Goal: Task Accomplishment & Management: Manage account settings

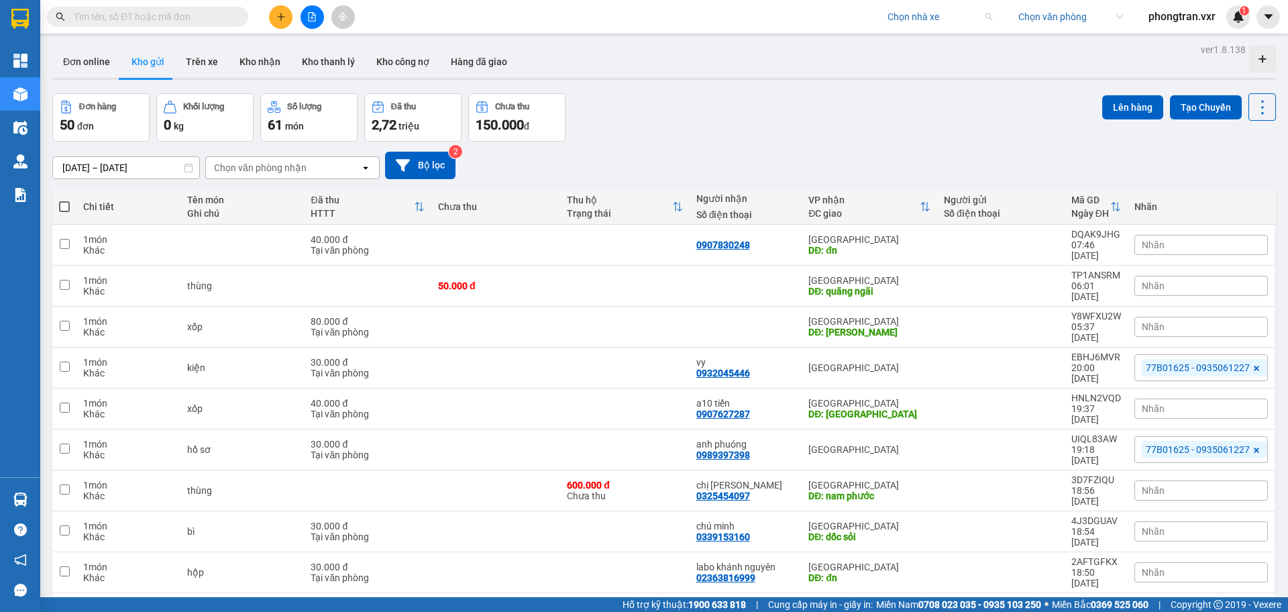
click at [900, 21] on input "search" at bounding box center [934, 17] width 95 height 20
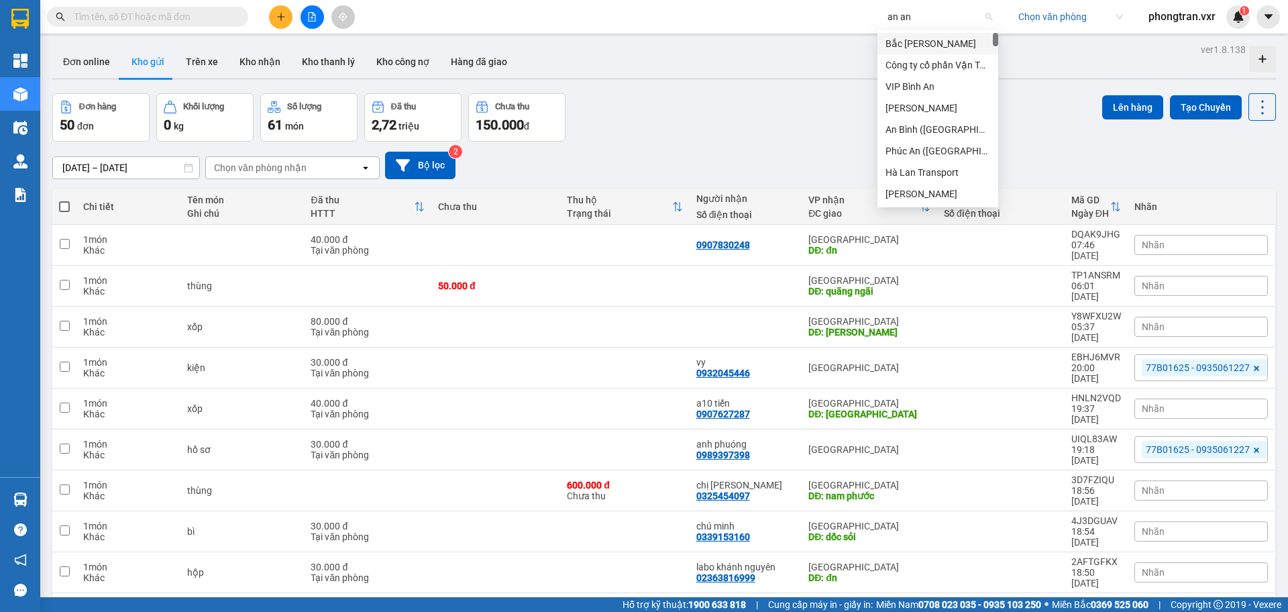
type input "an anh"
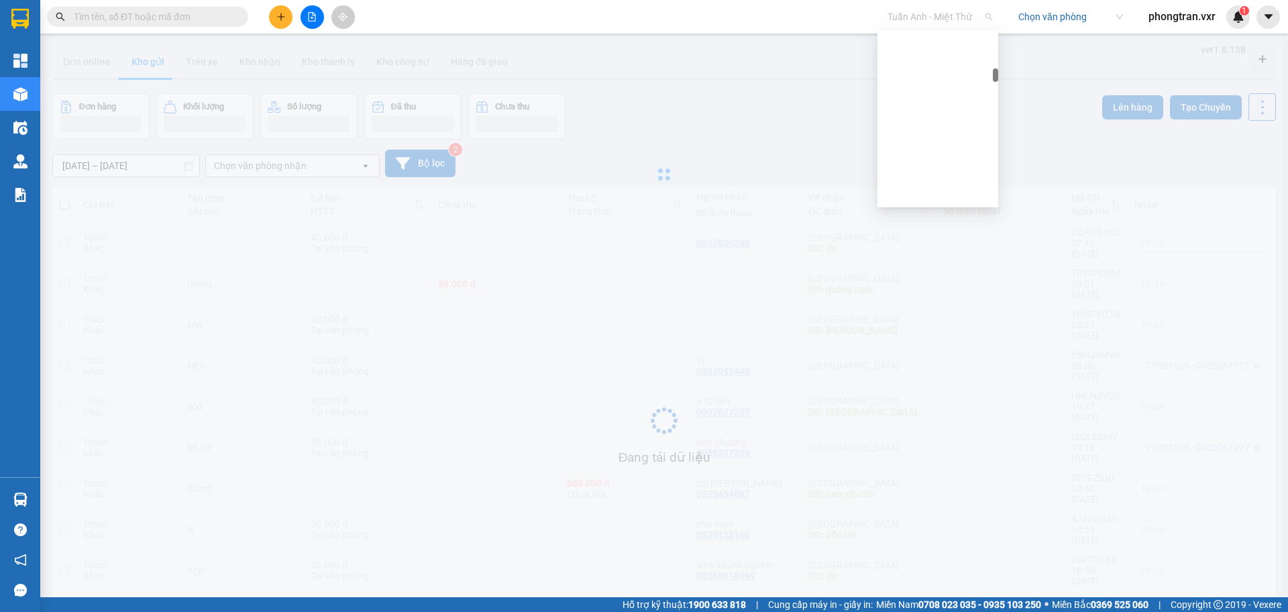
click at [900, 19] on span "Tuấn Anh - Miệt Thứ" at bounding box center [939, 17] width 105 height 20
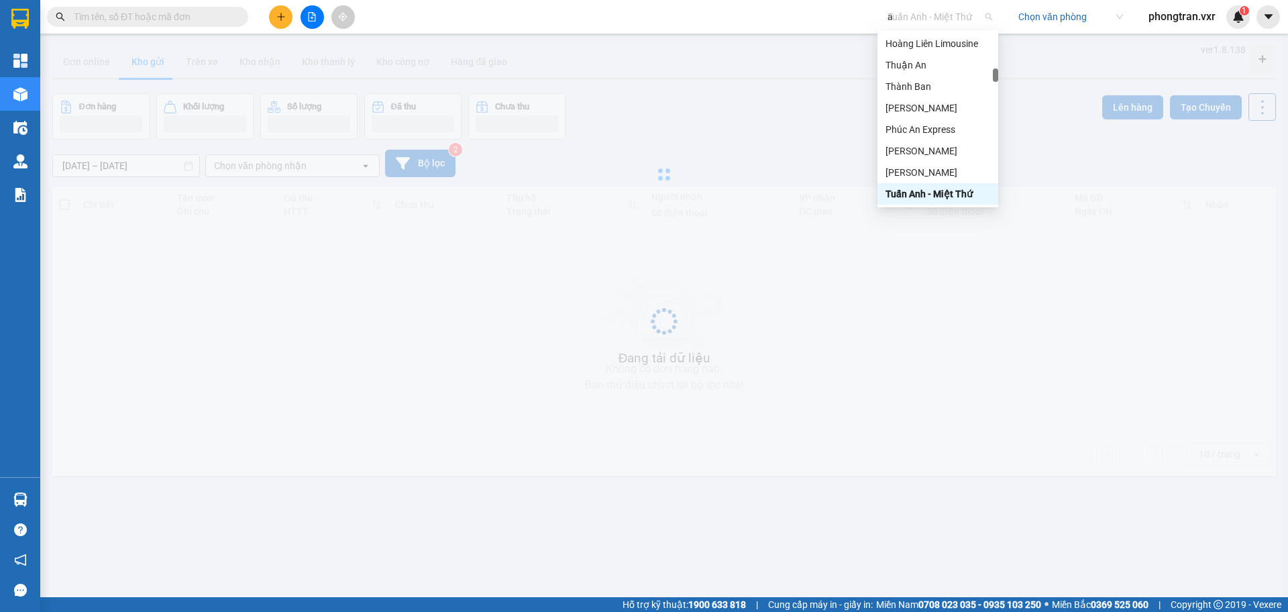
scroll to position [2292, 0]
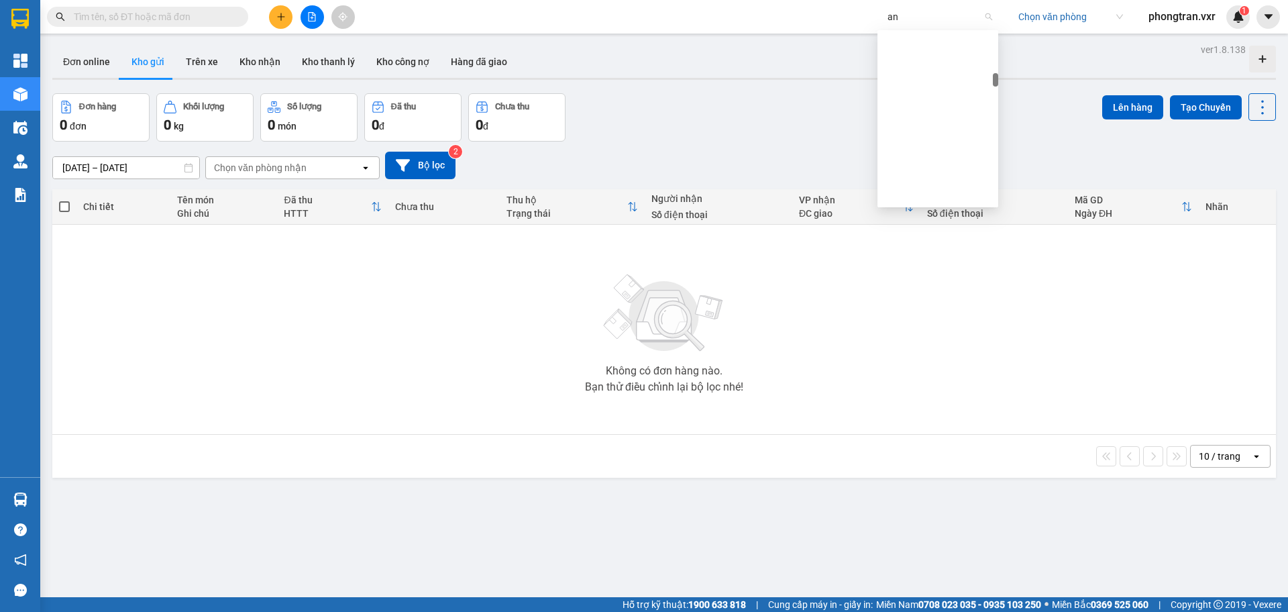
type input "an a"
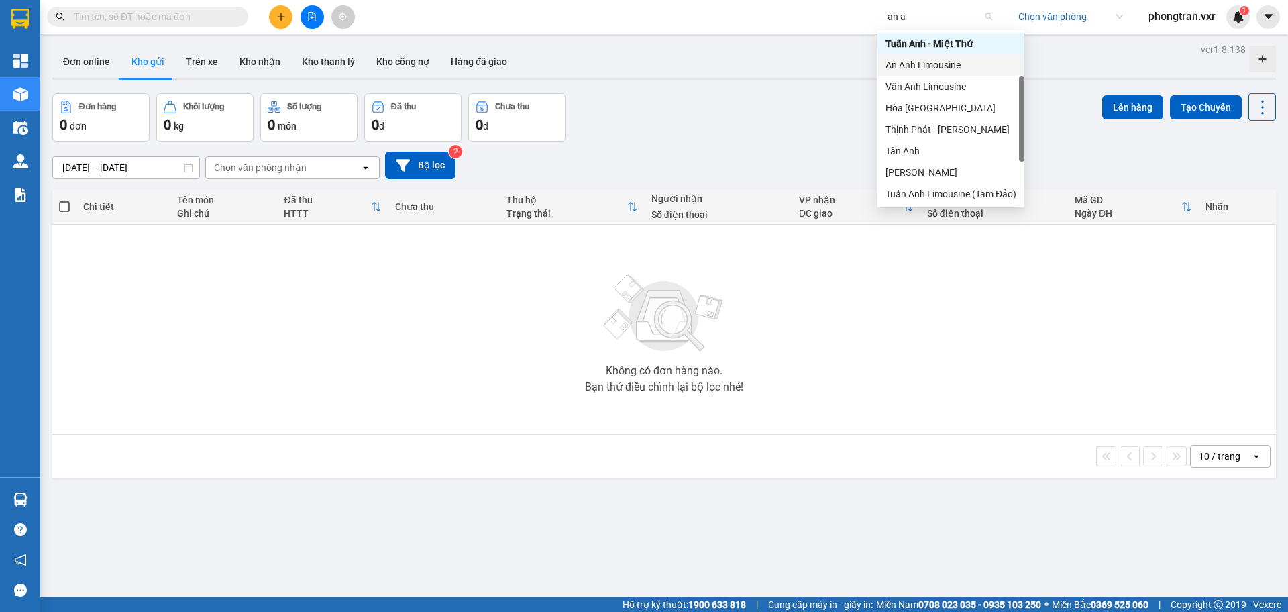
drag, startPoint x: 950, startPoint y: 80, endPoint x: 954, endPoint y: 68, distance: 13.4
click at [954, 68] on div "Thuận An Tuấn Anh - Miệt Thứ An Anh Limousine [GEOGRAPHIC_DATA] [GEOGRAPHIC_DAT…" at bounding box center [950, 118] width 147 height 215
click at [954, 68] on div "An Anh Limousine" at bounding box center [950, 65] width 131 height 15
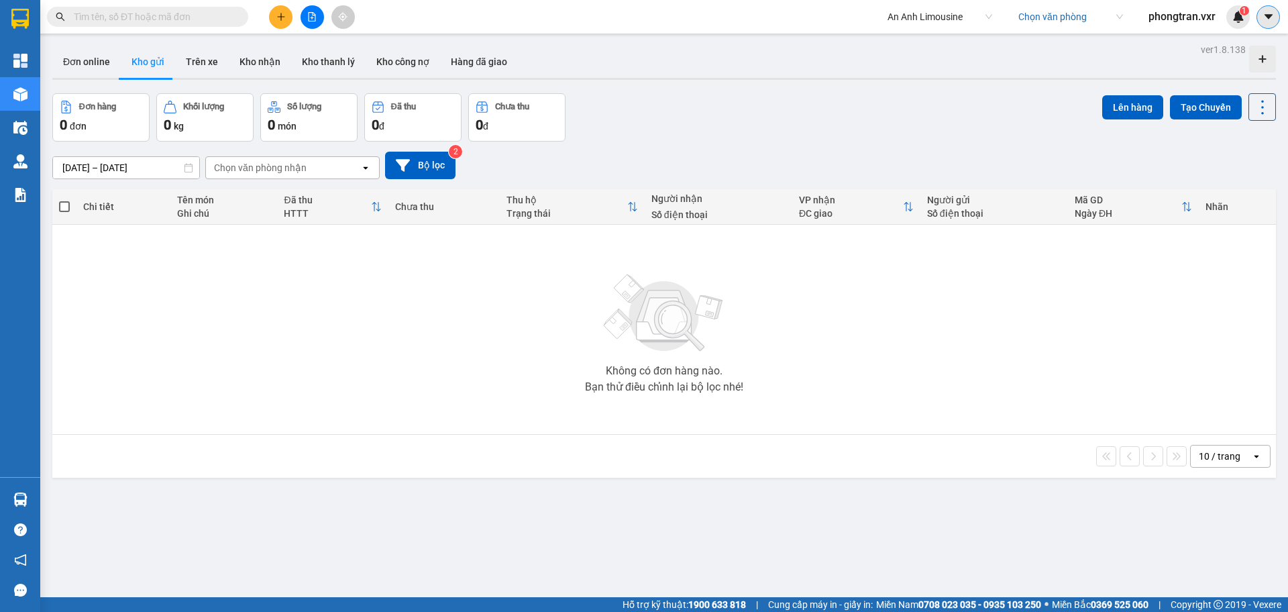
click at [1267, 17] on icon "caret-down" at bounding box center [1268, 17] width 12 height 12
click at [1226, 56] on div "Cấu hình nhà xe" at bounding box center [1233, 50] width 68 height 15
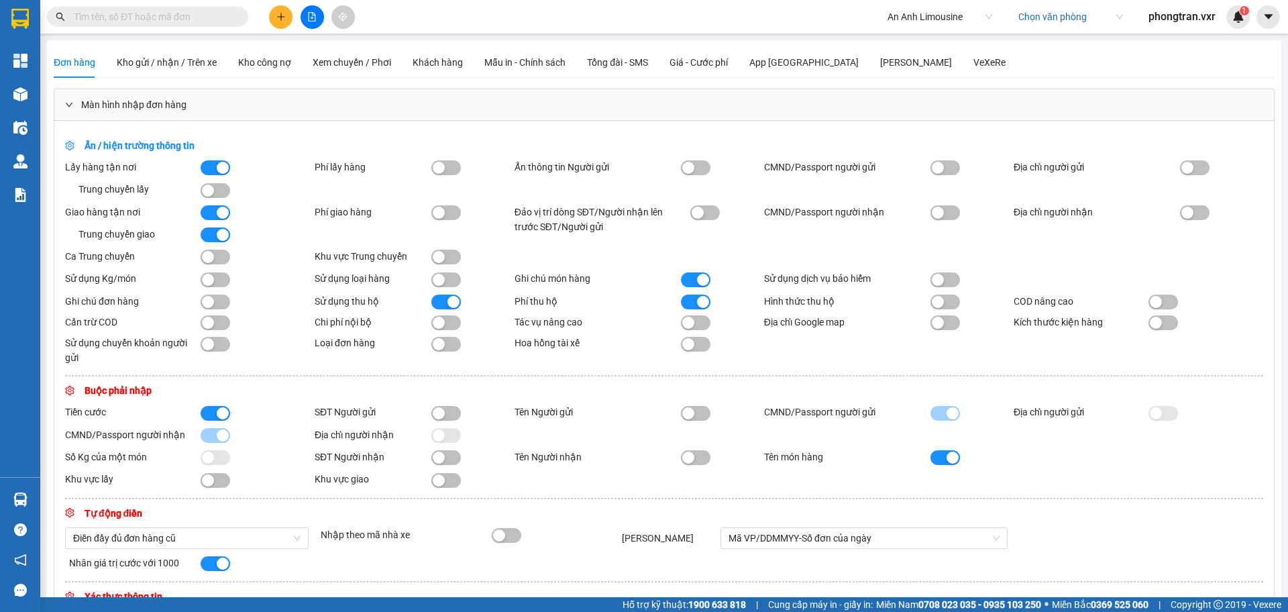
click at [890, 71] on div "Đơn hàng Kho gửi / nhận / Trên xe Kho công nợ Xem chuyến / Phơi Khách hàng Mẫu …" at bounding box center [530, 62] width 952 height 31
click at [973, 64] on div "VeXeRe" at bounding box center [989, 62] width 32 height 15
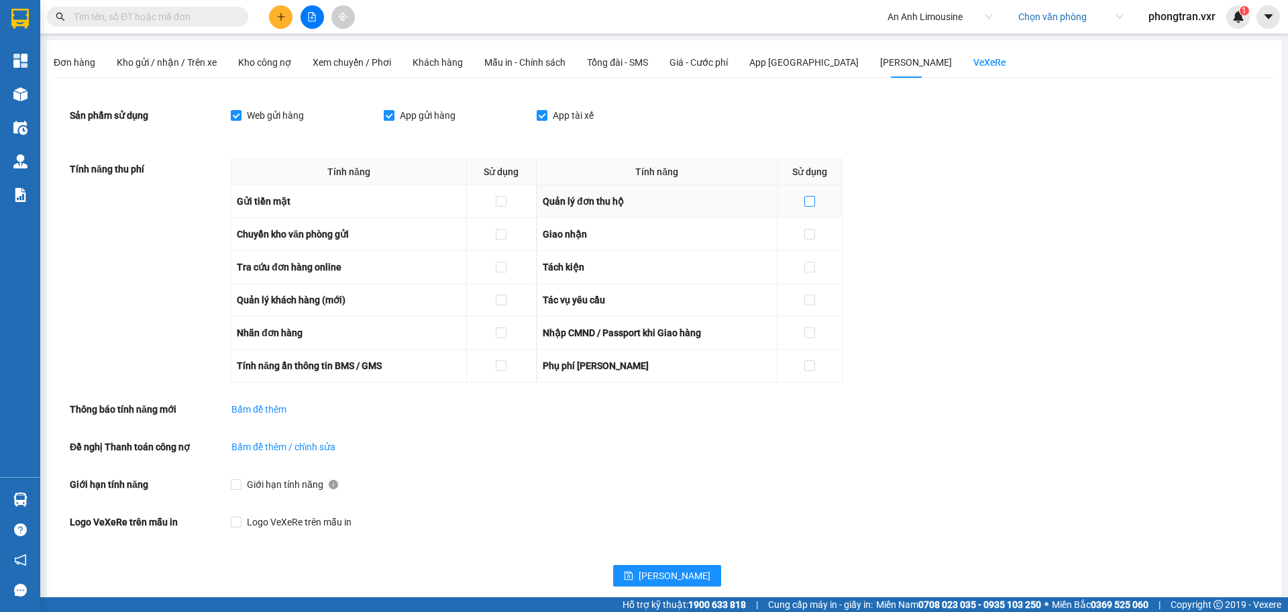
click at [812, 196] on input "checkbox" at bounding box center [808, 200] width 9 height 9
checkbox input "true"
click at [810, 231] on input "checkbox" at bounding box center [808, 233] width 9 height 9
checkbox input "true"
click at [499, 336] on input "checkbox" at bounding box center [500, 331] width 9 height 9
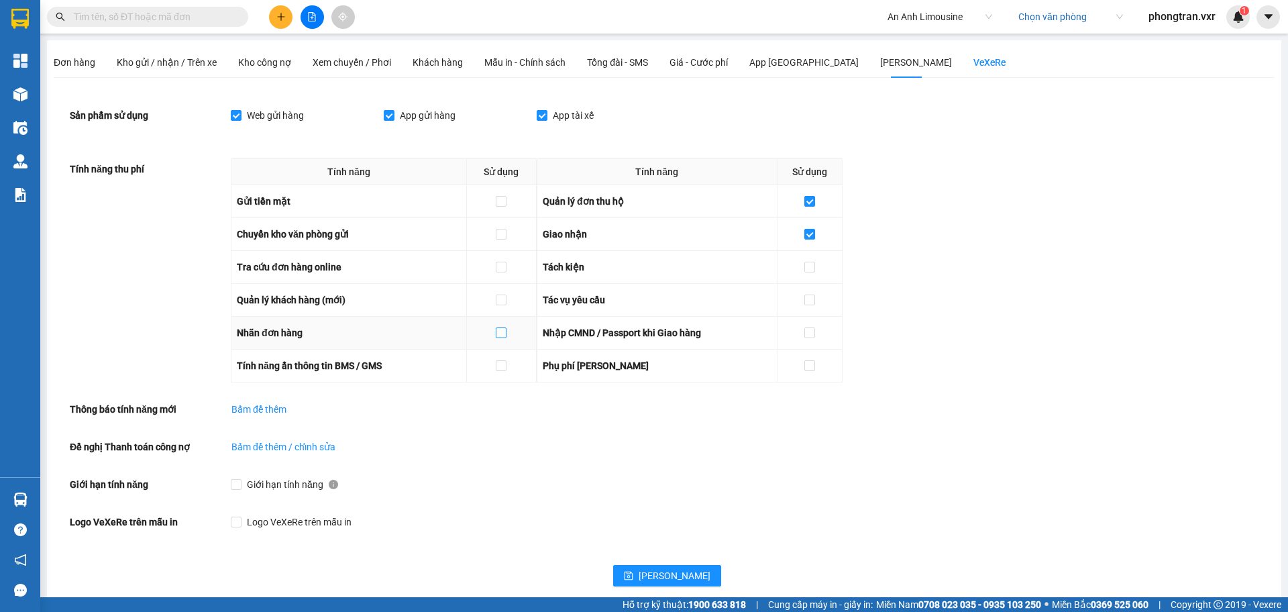
checkbox input "true"
click at [818, 302] on div at bounding box center [810, 299] width 54 height 15
click at [812, 303] on input "checkbox" at bounding box center [808, 298] width 9 height 9
checkbox input "true"
click at [810, 268] on input "checkbox" at bounding box center [808, 266] width 9 height 9
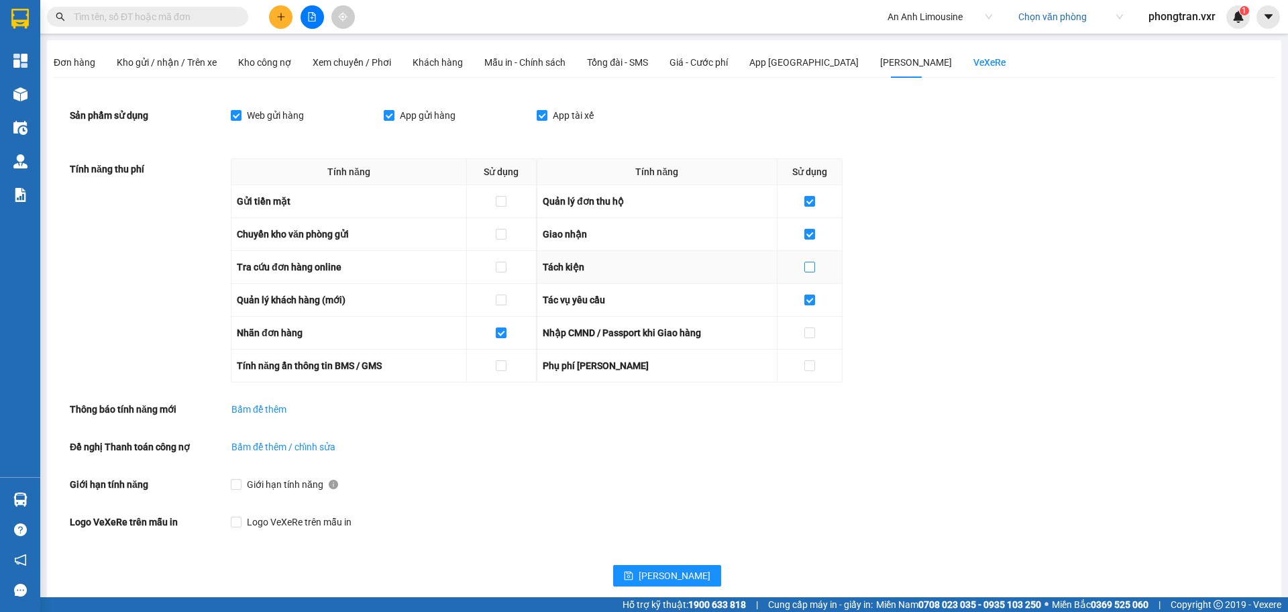
checkbox input "true"
click at [502, 299] on input "checkbox" at bounding box center [500, 298] width 9 height 9
checkbox input "true"
click at [644, 569] on span "[PERSON_NAME]" at bounding box center [675, 575] width 72 height 15
